Goal: Information Seeking & Learning: Learn about a topic

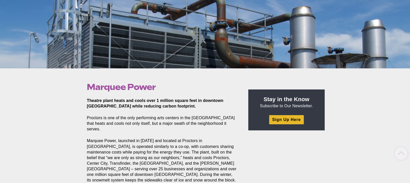
scroll to position [102, 0]
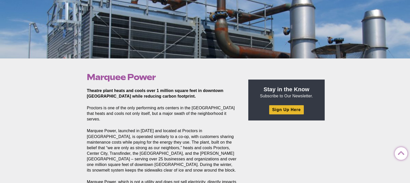
click at [175, 150] on p "Marquee Power, launched in 2005 and located at Proctors in Schenectady, is oper…" at bounding box center [162, 150] width 150 height 45
drag, startPoint x: 152, startPoint y: 148, endPoint x: 162, endPoint y: 149, distance: 9.6
click at [162, 149] on p "Marquee Power, launched in 2005 and located at Proctors in Schenectady, is oper…" at bounding box center [162, 150] width 150 height 45
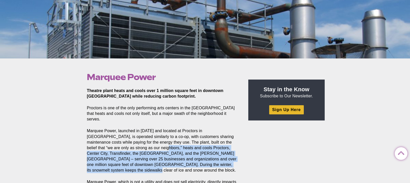
drag, startPoint x: 135, startPoint y: 142, endPoint x: 232, endPoint y: 161, distance: 99.3
click at [232, 161] on p "Marquee Power, launched in 2005 and located at Proctors in Schenectady, is oper…" at bounding box center [162, 150] width 150 height 45
copy p "heats and cools Proctors, Center City, Transfinder, the Hampton Inn, and the Pa…"
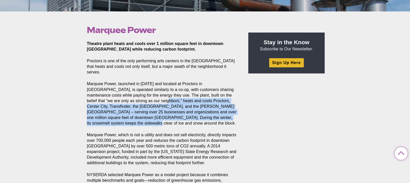
scroll to position [153, 0]
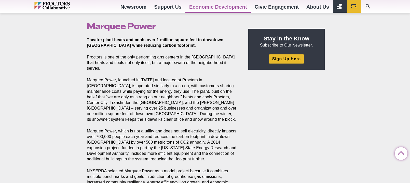
click at [249, 118] on div "Marquee Power Posted 2017-02-08 by Proctors Web Team Theatre plant heats and co…" at bounding box center [205, 129] width 245 height 242
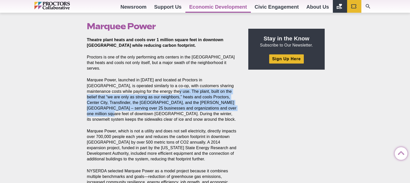
drag, startPoint x: 140, startPoint y: 86, endPoint x: 198, endPoint y: 102, distance: 60.0
click at [198, 102] on p "Marquee Power, launched in 2005 and located at Proctors in Schenectady, is oper…" at bounding box center [162, 99] width 150 height 45
drag, startPoint x: 139, startPoint y: 85, endPoint x: 197, endPoint y: 102, distance: 60.8
click at [197, 102] on p "Marquee Power, launched in 2005 and located at Proctors in Schenectady, is oper…" at bounding box center [162, 99] width 150 height 45
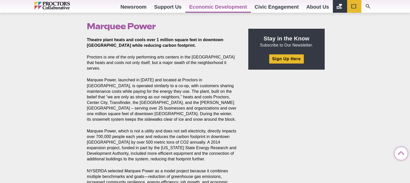
click at [244, 151] on main "Marquee Power Posted 2017-02-08 by Proctors Web Team Theatre plant heats and co…" at bounding box center [164, 132] width 163 height 234
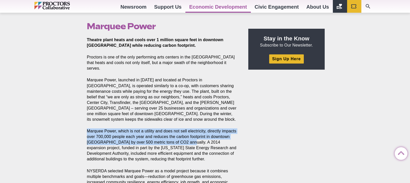
drag, startPoint x: 87, startPoint y: 120, endPoint x: 187, endPoint y: 132, distance: 100.1
click at [187, 132] on p "Marquee Power, which is not a utility and does not sell electricity, directly i…" at bounding box center [162, 146] width 150 height 34
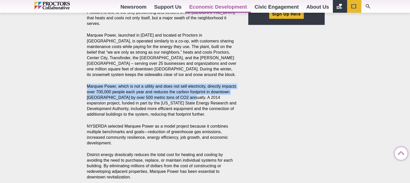
scroll to position [204, 0]
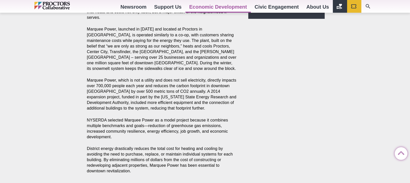
click at [154, 49] on p "Marquee Power, launched in 2005 and located at Proctors in Schenectady, is oper…" at bounding box center [162, 48] width 150 height 45
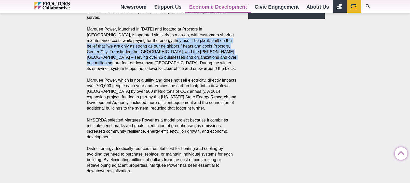
drag, startPoint x: 139, startPoint y: 34, endPoint x: 197, endPoint y: 51, distance: 60.4
click at [197, 51] on p "Marquee Power, launched in 2005 and located at Proctors in Schenectady, is oper…" at bounding box center [162, 48] width 150 height 45
copy p "The plant, built on the belief that “we are only as strong as our neighbors,” h…"
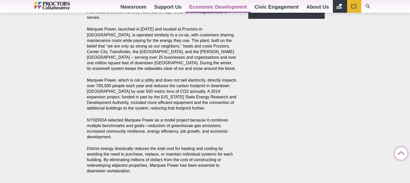
drag, startPoint x: 129, startPoint y: 88, endPoint x: 115, endPoint y: 81, distance: 15.2
click at [129, 88] on p "Marquee Power, which is not a utility and does not sell electricity, directly i…" at bounding box center [162, 95] width 150 height 34
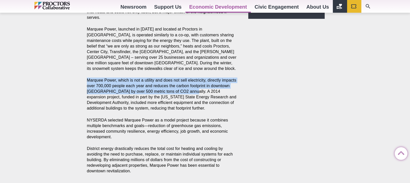
drag, startPoint x: 87, startPoint y: 68, endPoint x: 188, endPoint y: 82, distance: 101.6
click at [188, 82] on p "Marquee Power, which is not a utility and does not sell electricity, directly i…" at bounding box center [162, 95] width 150 height 34
copy p "Marquee Power, which is not a utility and does not sell electricity, directly i…"
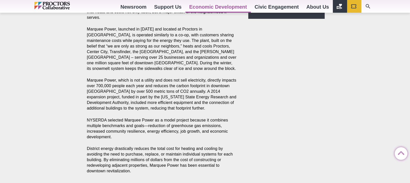
click at [300, 126] on div "Marquee Power Posted 2017-02-08 by Proctors Web Team Theatre plant heats and co…" at bounding box center [205, 78] width 245 height 242
click at [325, 128] on div "Marquee Power Posted 2017-02-08 by Proctors Web Team Theatre plant heats and co…" at bounding box center [205, 78] width 245 height 242
click at [260, 63] on div "Marquee Power Posted 2017-02-08 by Proctors Web Team Theatre plant heats and co…" at bounding box center [205, 78] width 245 height 242
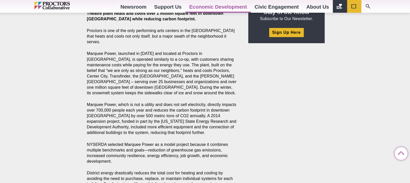
scroll to position [162, 0]
